Goal: Task Accomplishment & Management: Use online tool/utility

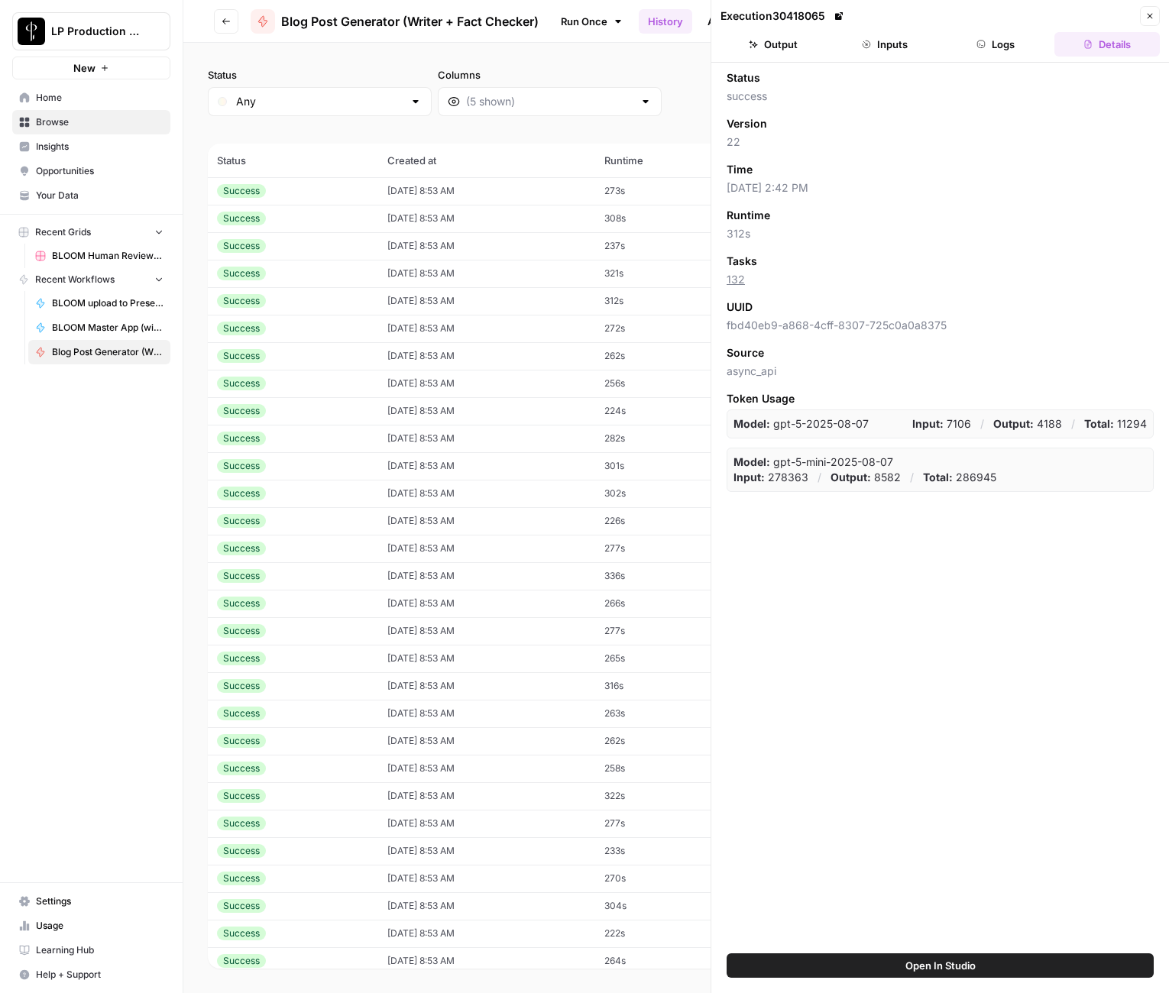
click at [793, 50] on button "Output" at bounding box center [772, 44] width 105 height 24
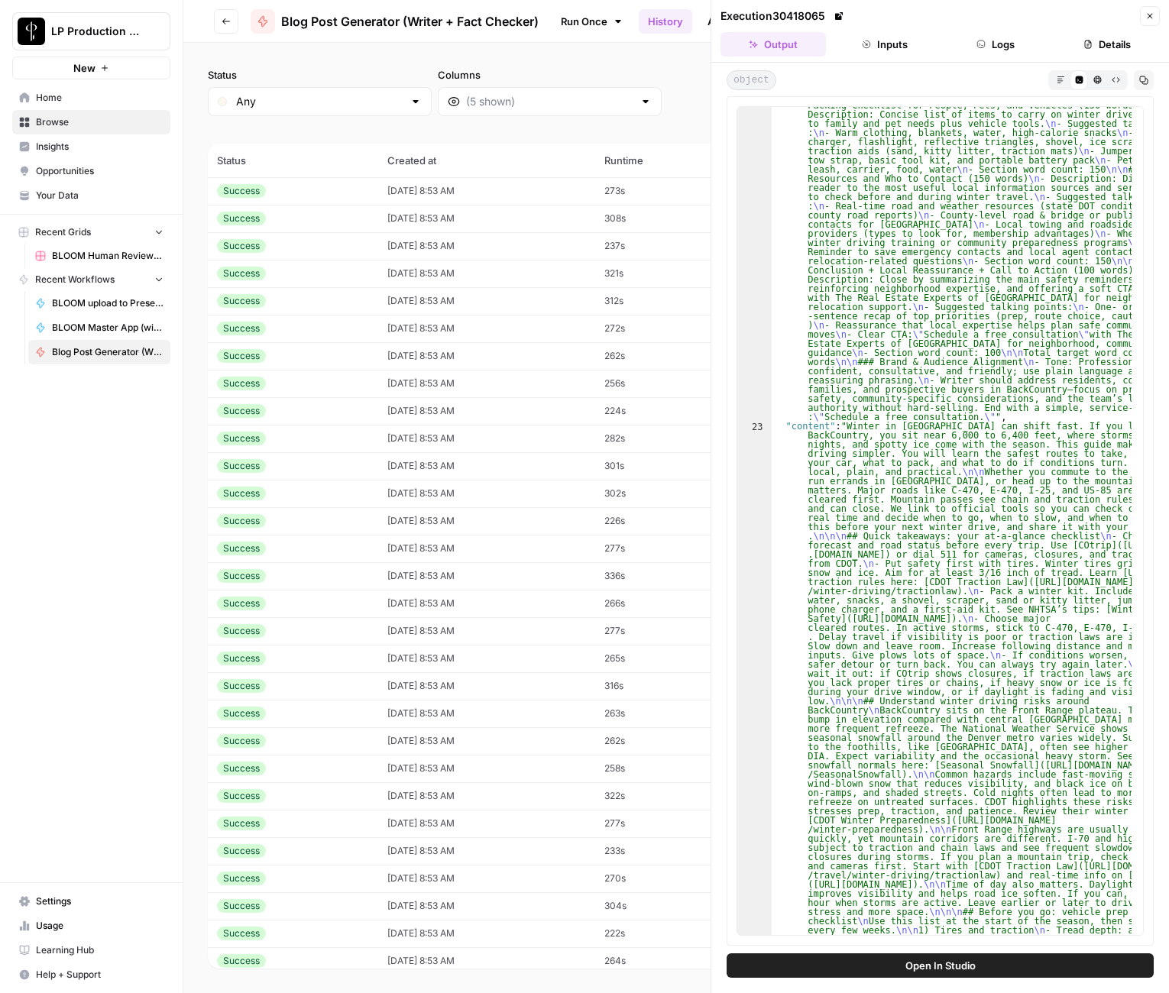
scroll to position [3168, 0]
type textarea "**********"
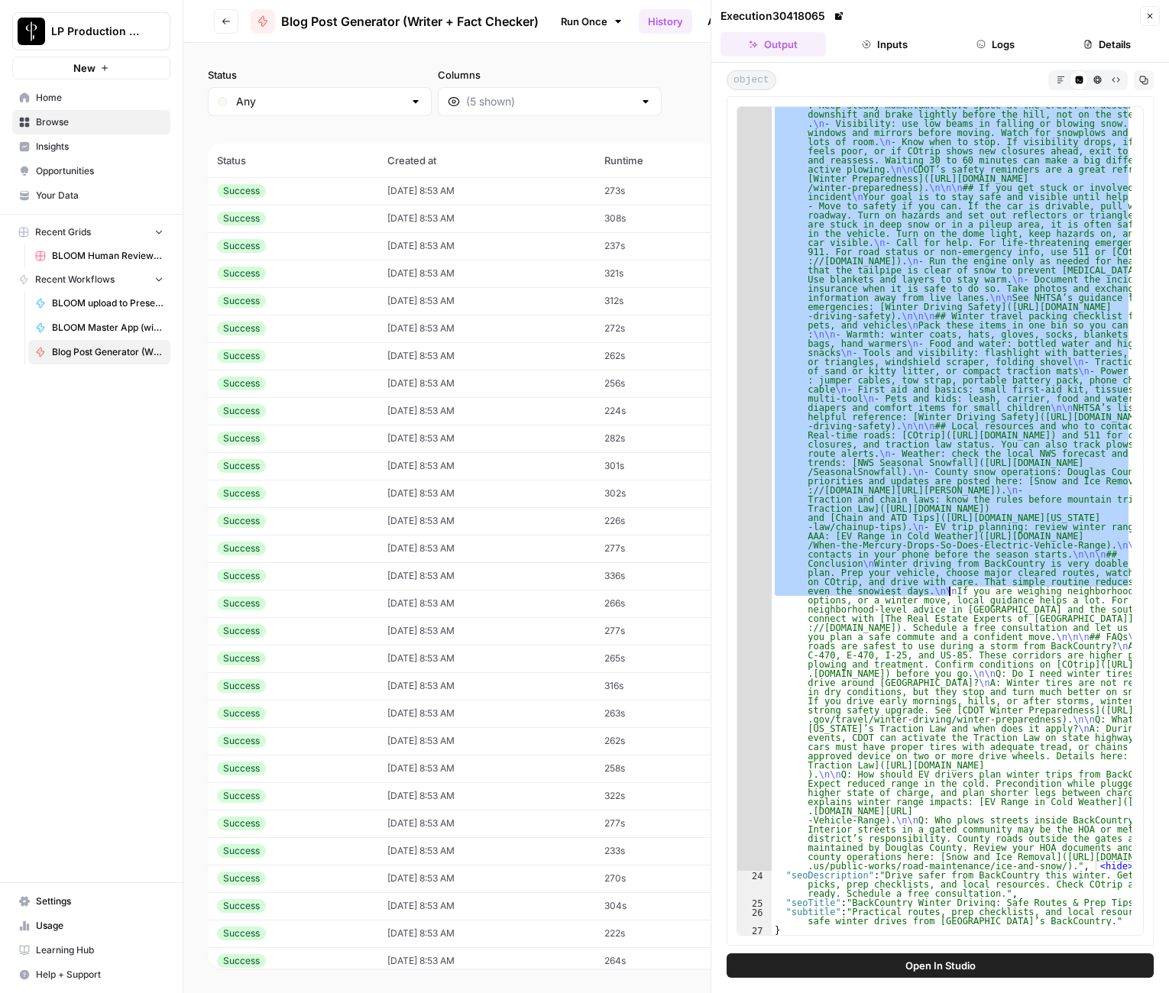
scroll to position [4763, 0]
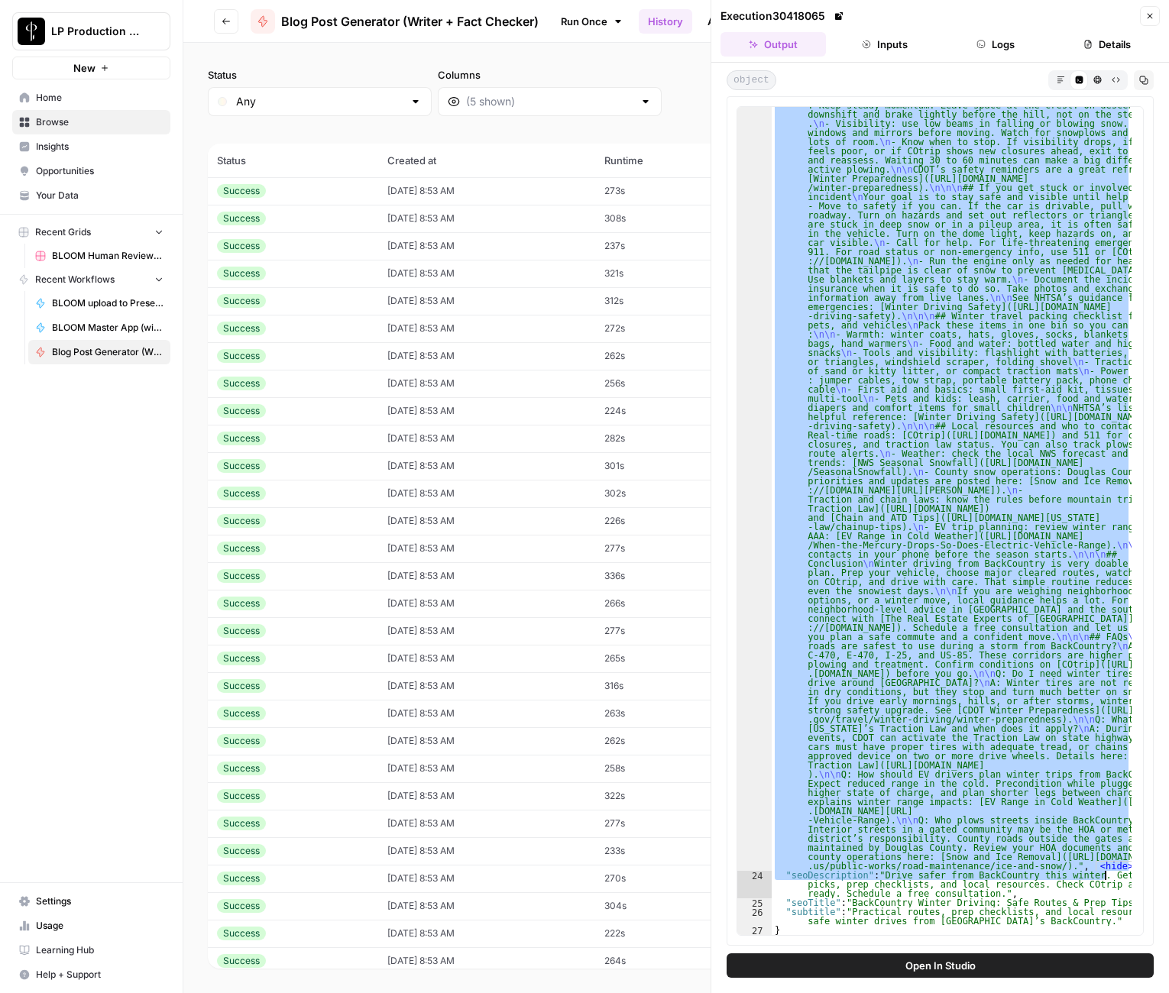
drag, startPoint x: 839, startPoint y: 426, endPoint x: 1116, endPoint y: 877, distance: 529.1
click at [1118, 877] on div ""content" : "Winter in [GEOGRAPHIC_DATA] can shift fast. If you live in BackCou…" at bounding box center [951, 267] width 360 height 2881
click at [1015, 658] on div ""content" : "Winter in [GEOGRAPHIC_DATA] can shift fast. If you live in BackCou…" at bounding box center [951, 521] width 360 height 828
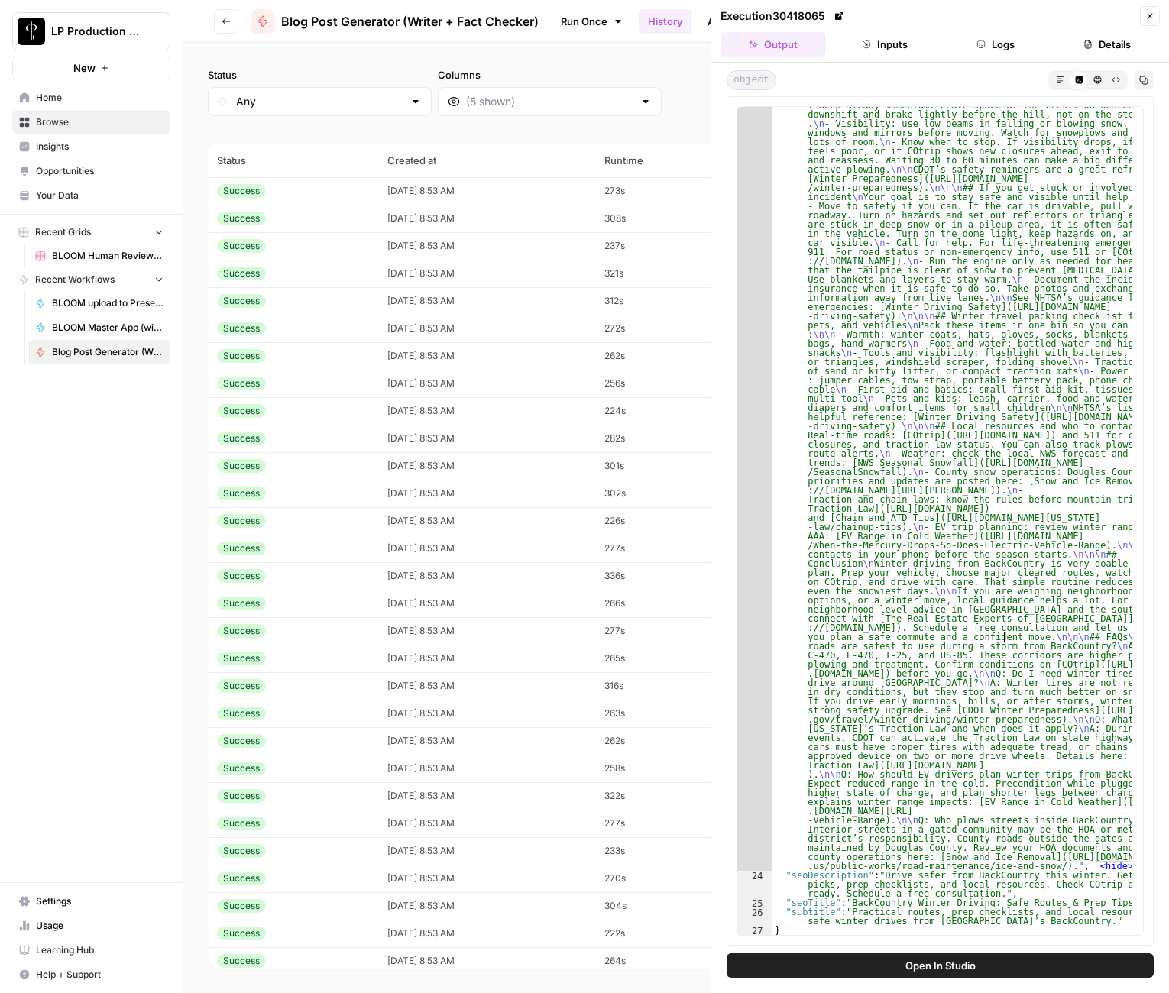
click at [1001, 638] on div ""content" : "Winter in [GEOGRAPHIC_DATA] can shift fast. If you live in BackCou…" at bounding box center [951, 267] width 360 height 2881
click at [1064, 80] on icon "button" at bounding box center [1060, 80] width 8 height 8
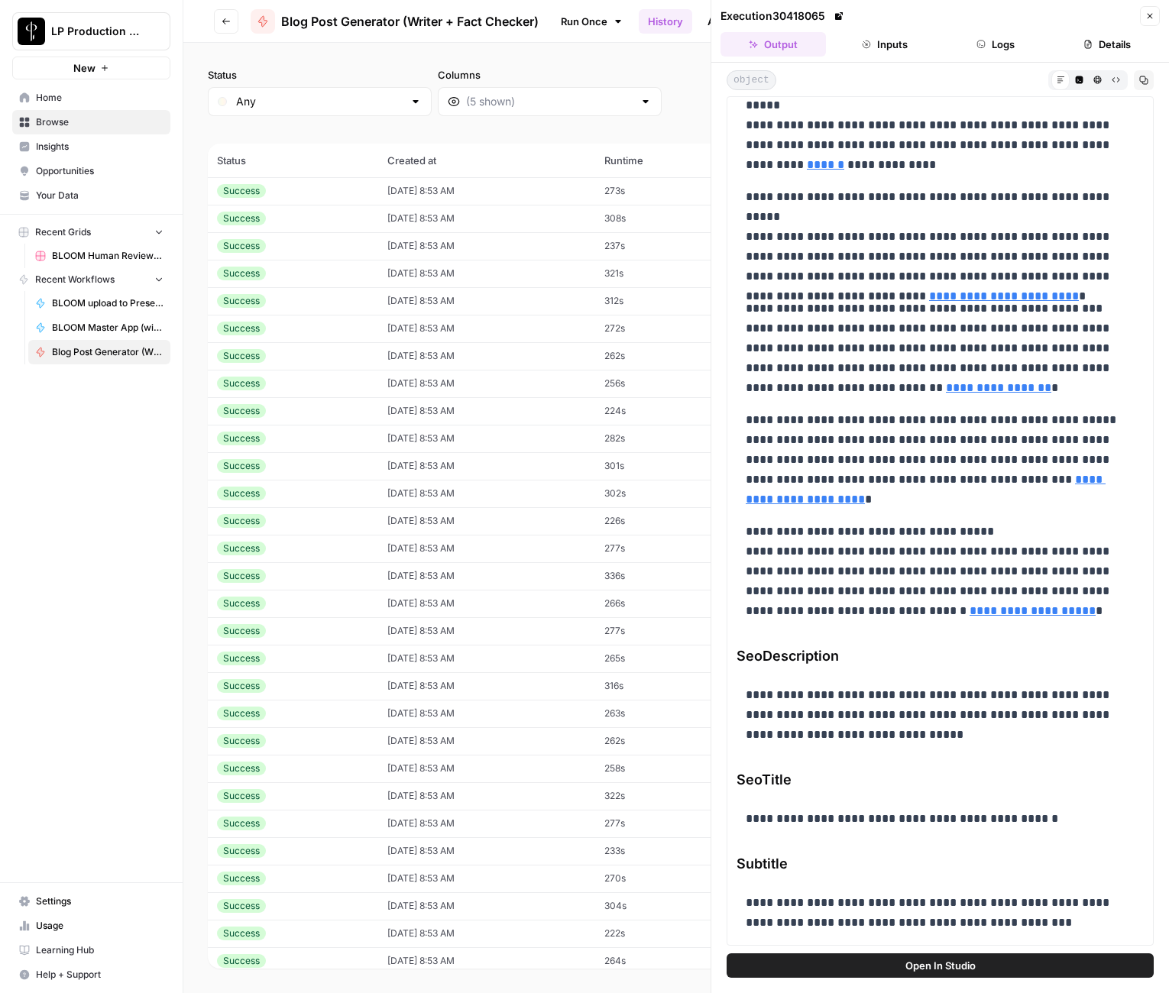
scroll to position [12238, 0]
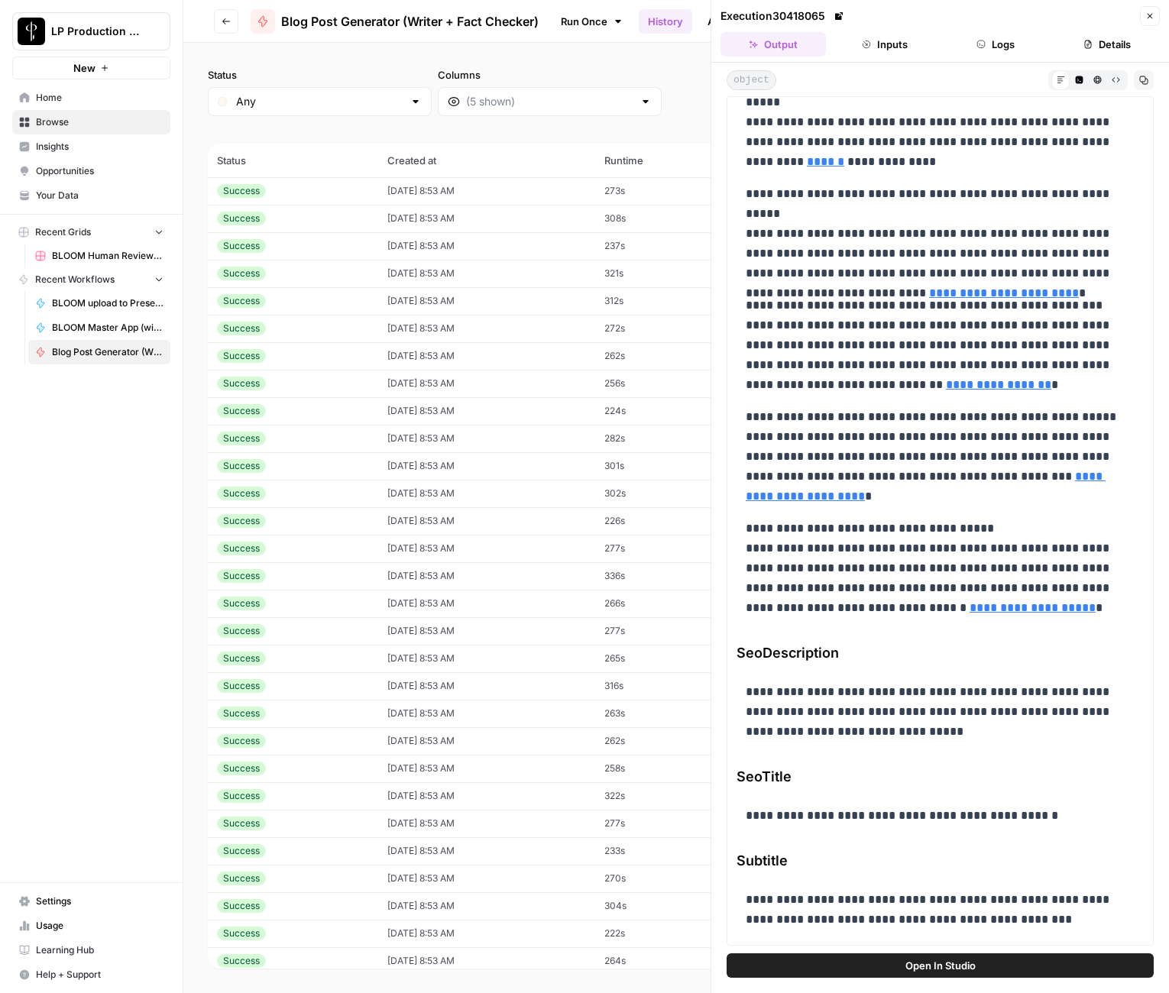
click at [950, 146] on p "**********" at bounding box center [933, 122] width 377 height 99
